Goal: Task Accomplishment & Management: Complete application form

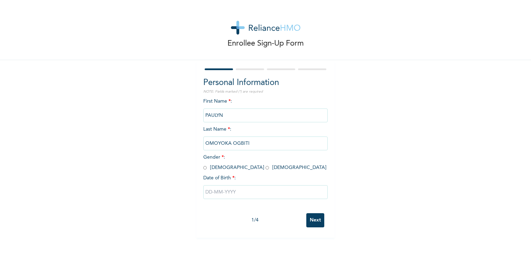
click at [265, 167] on input "radio" at bounding box center [266, 168] width 3 height 7
radio input "true"
click at [224, 189] on input "text" at bounding box center [265, 192] width 124 height 14
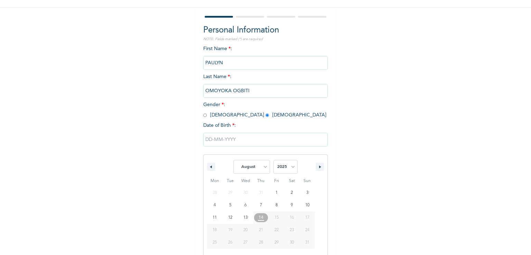
scroll to position [59, 0]
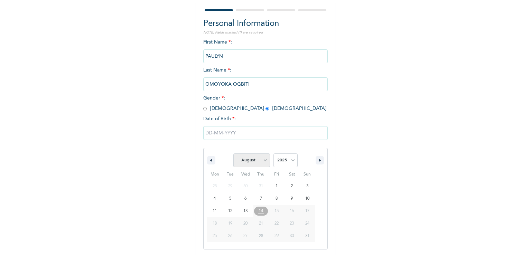
click at [260, 163] on select "January February March April May June July August September October November De…" at bounding box center [251, 160] width 37 height 14
select select "4"
click at [233, 153] on select "January February March April May June July August September October November De…" at bounding box center [251, 160] width 37 height 14
click at [288, 158] on select "2025 2024 2023 2022 2021 2020 2019 2018 2017 2016 2015 2014 2013 2012 2011 2010…" at bounding box center [285, 160] width 24 height 14
select select "2003"
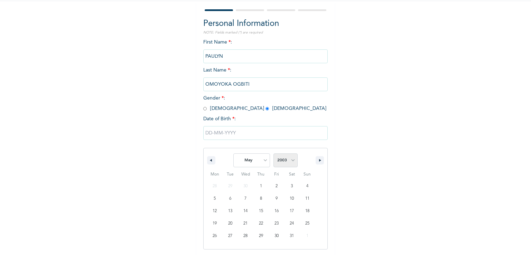
click at [273, 153] on select "2025 2024 2023 2022 2021 2020 2019 2018 2017 2016 2015 2014 2013 2012 2011 2010…" at bounding box center [285, 160] width 24 height 14
type input "[DATE]"
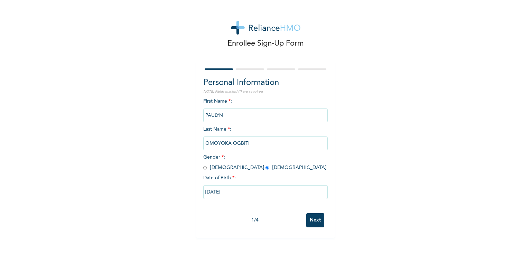
scroll to position [0, 0]
click at [312, 217] on input "Next" at bounding box center [315, 220] width 18 height 14
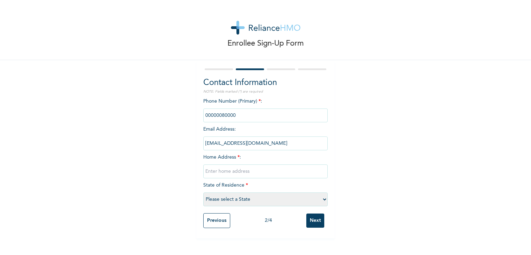
click at [260, 118] on input "phone" at bounding box center [265, 116] width 124 height 14
click at [240, 174] on input "text" at bounding box center [265, 172] width 124 height 14
paste input "[STREET_ADDRESS]"
type input "[STREET_ADDRESS]"
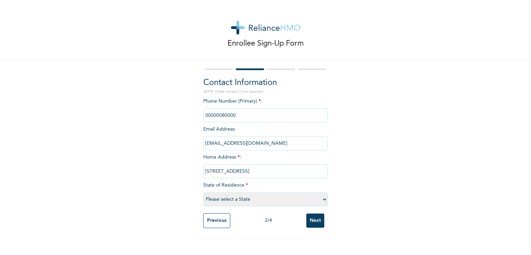
scroll to position [0, 0]
click at [264, 202] on select "Please select a State [PERSON_NAME] (FCT) [PERSON_NAME] Ibom [GEOGRAPHIC_DATA] …" at bounding box center [265, 200] width 124 height 14
select select "25"
click at [203, 193] on select "Please select a State [PERSON_NAME] (FCT) [PERSON_NAME] Ibom [GEOGRAPHIC_DATA] …" at bounding box center [265, 200] width 124 height 14
click at [314, 222] on input "Next" at bounding box center [315, 221] width 18 height 14
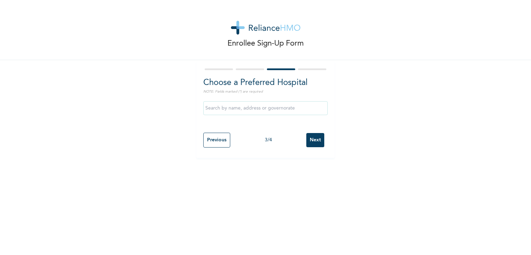
click at [274, 107] on input "text" at bounding box center [265, 108] width 124 height 14
click at [335, 85] on div "Enrollee Sign-Up Form Choose a Preferred Hospital NOTE: Fields marked (*) are r…" at bounding box center [265, 79] width 531 height 158
click at [313, 138] on input "Next" at bounding box center [315, 140] width 18 height 14
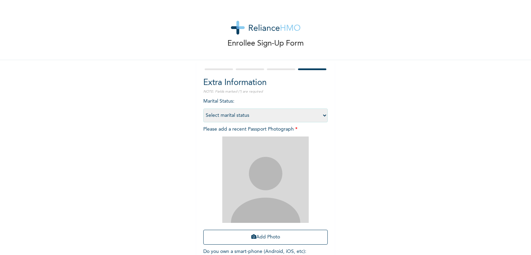
click at [299, 118] on select "Select marital status [DEMOGRAPHIC_DATA] Married [DEMOGRAPHIC_DATA] Widow/[DEMO…" at bounding box center [265, 116] width 124 height 14
click at [203, 109] on select "Select marital status [DEMOGRAPHIC_DATA] Married [DEMOGRAPHIC_DATA] Widow/[DEMO…" at bounding box center [265, 116] width 124 height 14
click at [250, 115] on select "Select marital status [DEMOGRAPHIC_DATA] Married [DEMOGRAPHIC_DATA] Widow/[DEMO…" at bounding box center [265, 116] width 124 height 14
select select "1"
click at [203, 109] on select "Select marital status [DEMOGRAPHIC_DATA] Married [DEMOGRAPHIC_DATA] Widow/[DEMO…" at bounding box center [265, 116] width 124 height 14
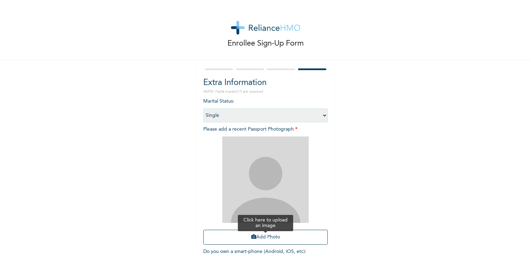
click at [254, 242] on button "Add Photo" at bounding box center [265, 237] width 124 height 15
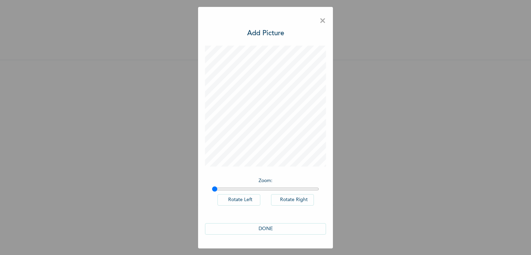
click at [261, 229] on button "DONE" at bounding box center [265, 228] width 121 height 11
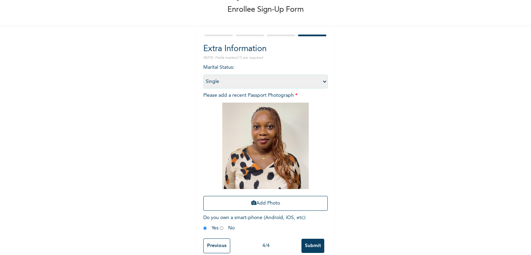
scroll to position [47, 0]
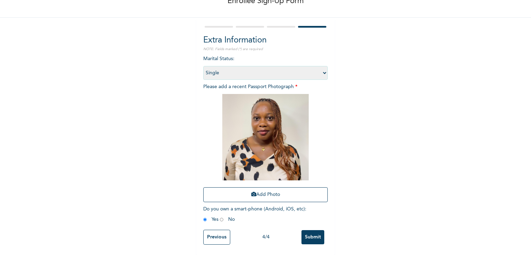
click at [311, 231] on input "Submit" at bounding box center [312, 237] width 23 height 14
